Goal: Find specific page/section: Find specific page/section

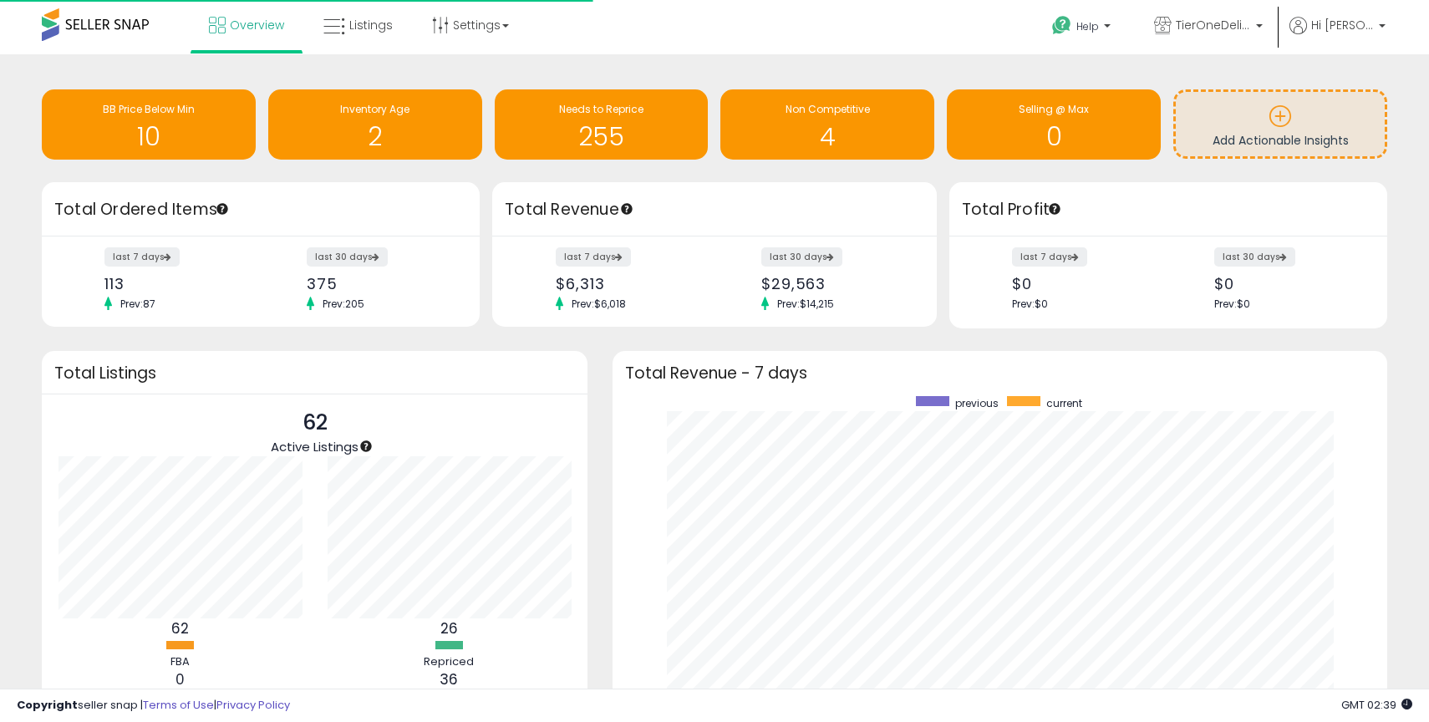
scroll to position [316, 741]
click at [331, 8] on link "Listings" at bounding box center [358, 25] width 94 height 50
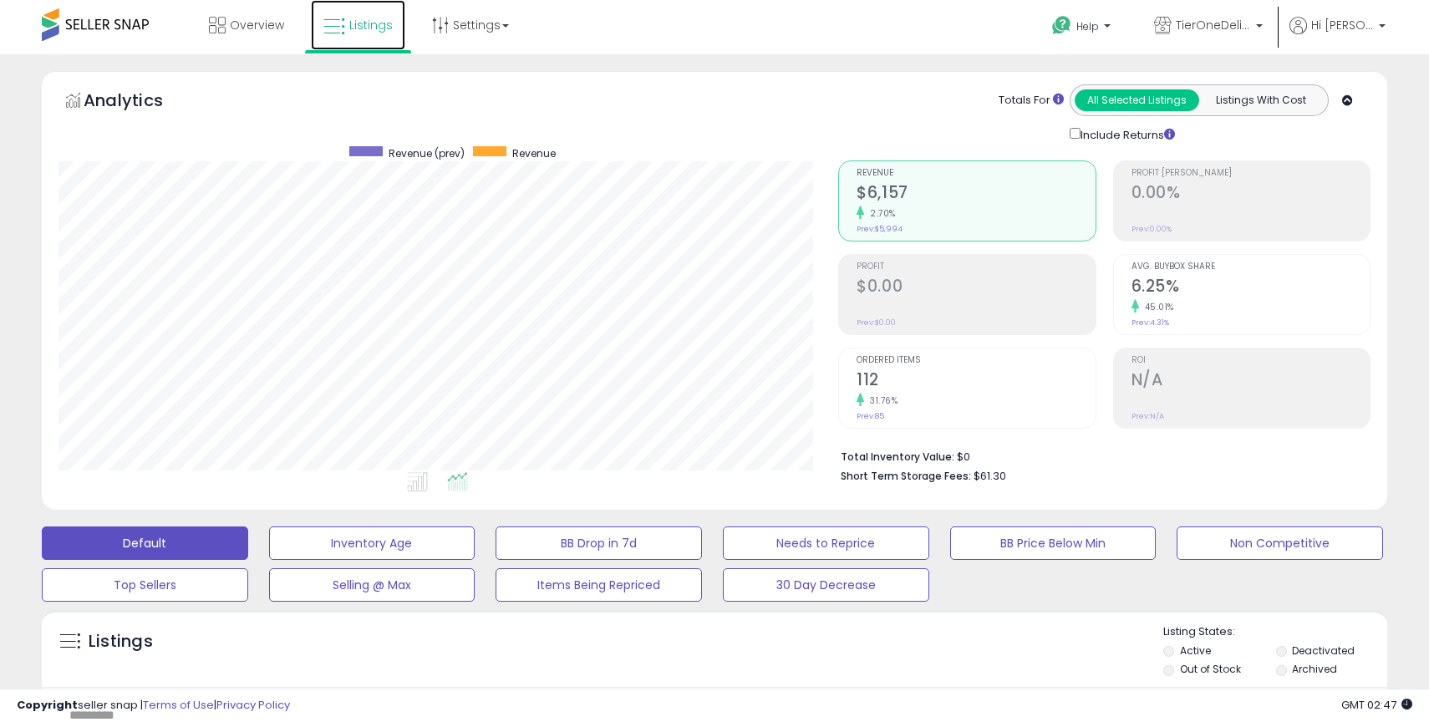
click at [328, 22] on icon at bounding box center [334, 27] width 22 height 22
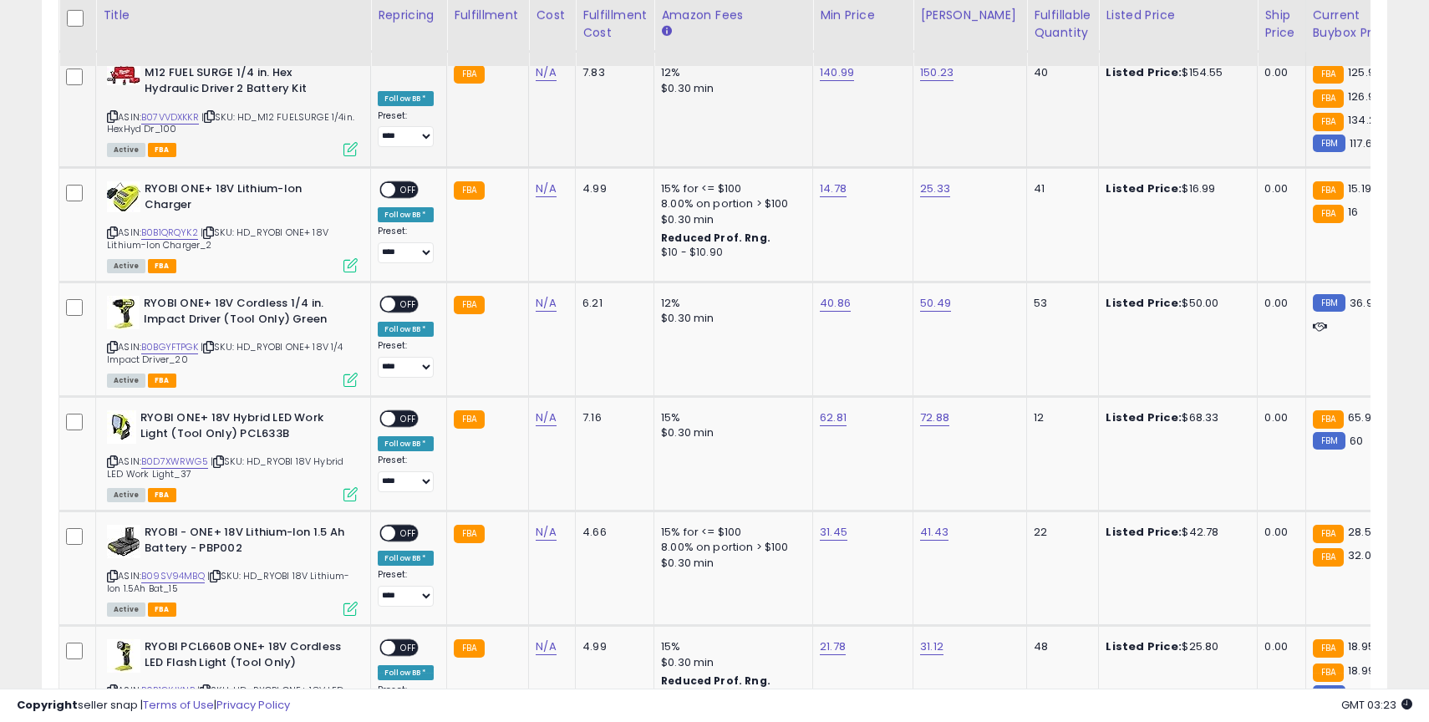
scroll to position [3304, 0]
